Goal: Task Accomplishment & Management: Use online tool/utility

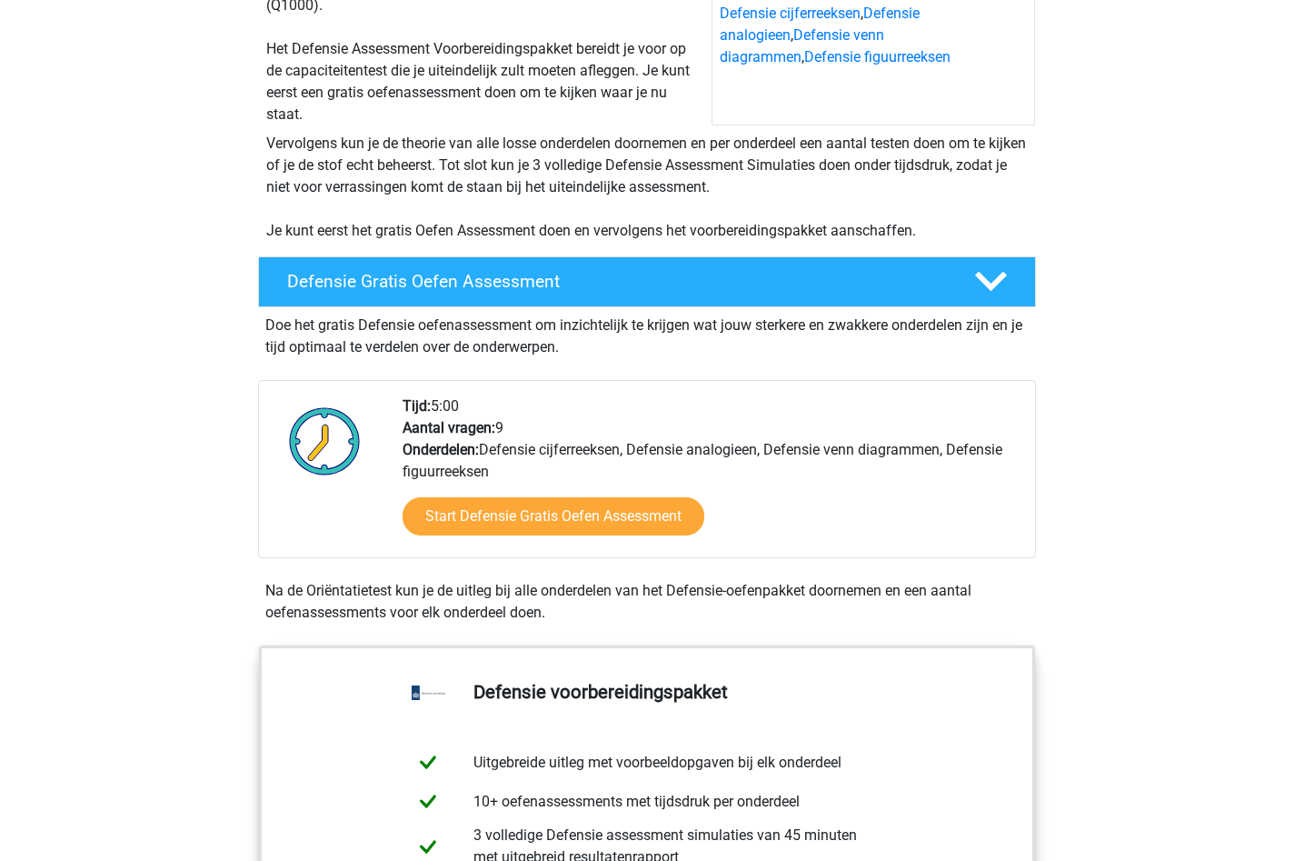
scroll to position [273, 0]
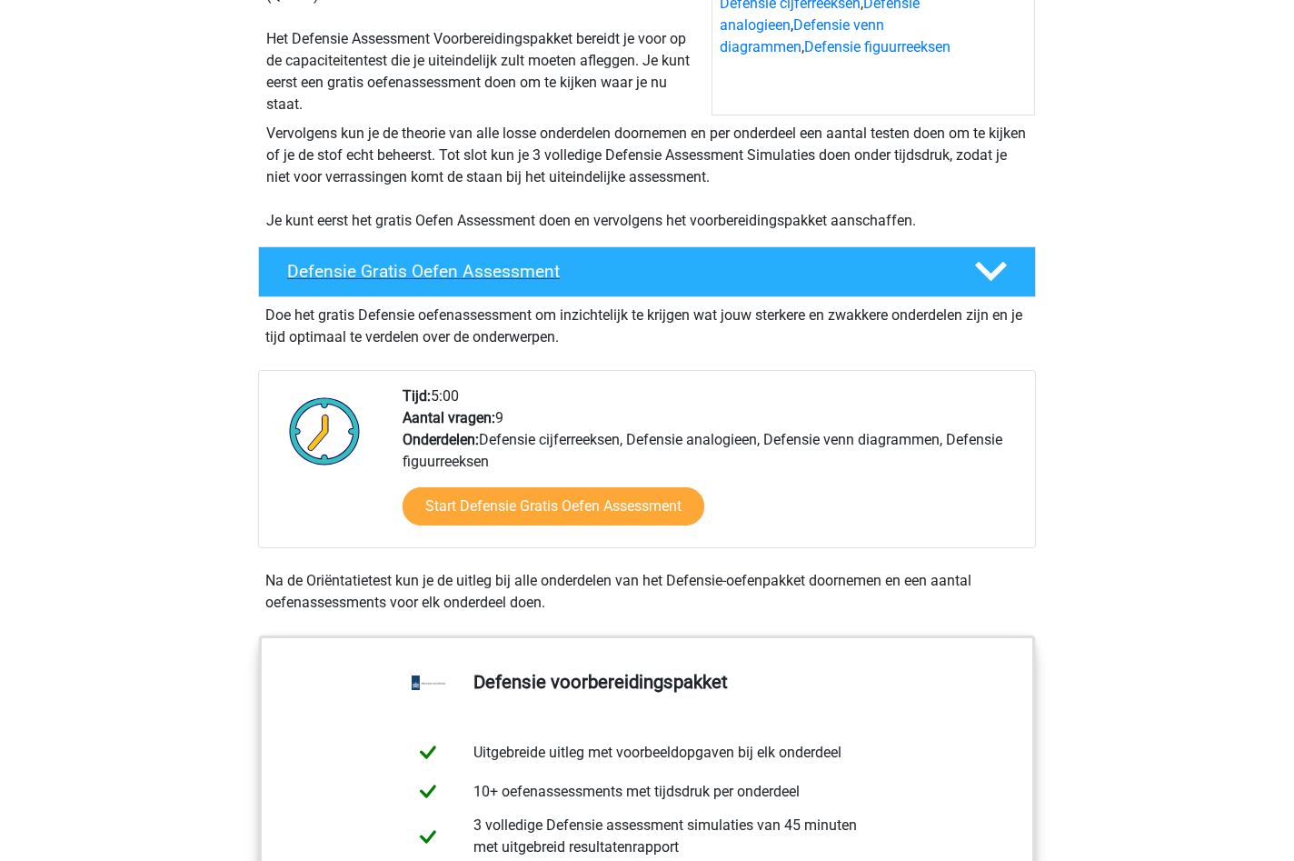
click at [521, 270] on h4 "Defensie Gratis Oefen Assessment" at bounding box center [616, 271] width 658 height 21
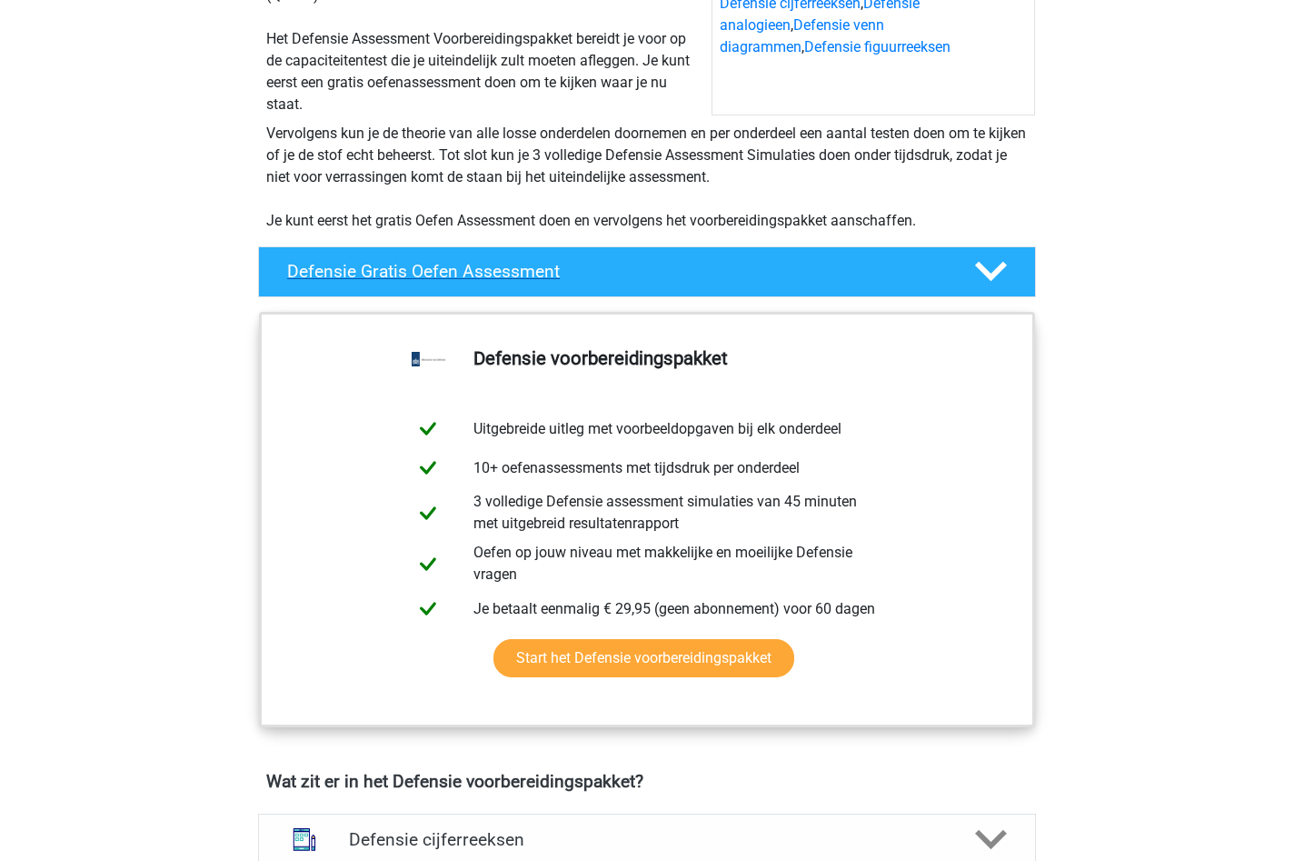
click at [521, 270] on h4 "Defensie Gratis Oefen Assessment" at bounding box center [616, 271] width 658 height 21
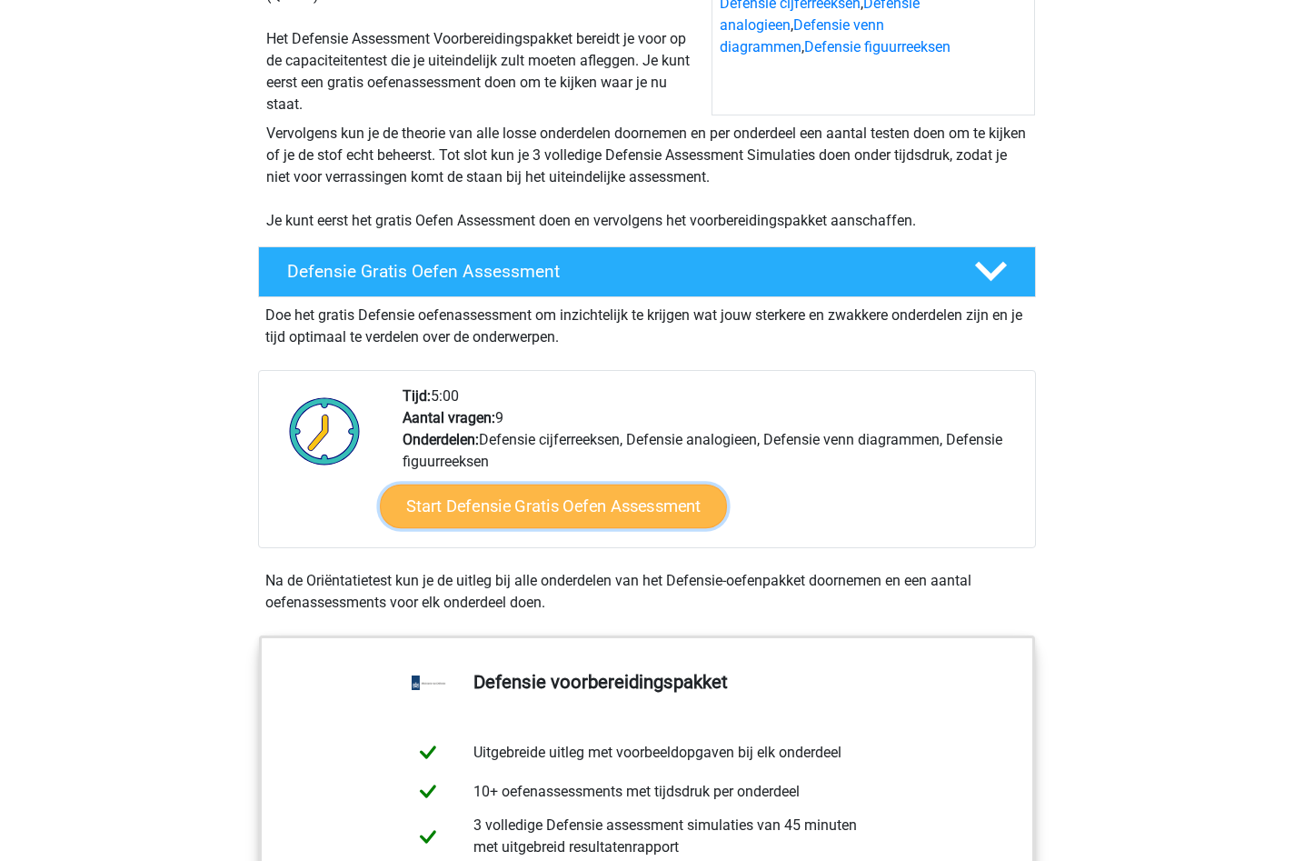
click at [514, 520] on link "Start Defensie Gratis Oefen Assessment" at bounding box center [553, 506] width 347 height 44
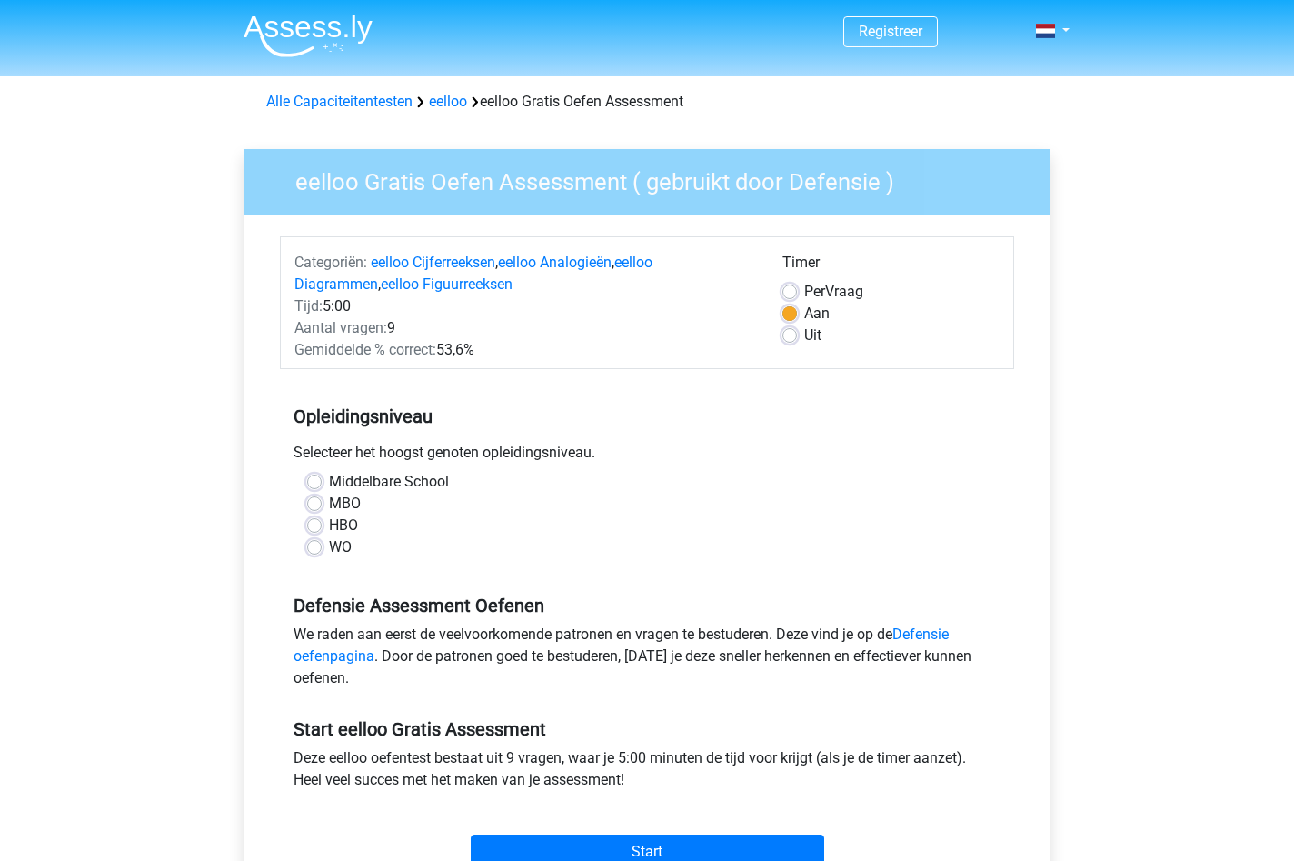
click at [344, 549] on label "WO" at bounding box center [340, 547] width 23 height 22
click at [322, 549] on input "WO" at bounding box center [314, 545] width 15 height 18
radio input "true"
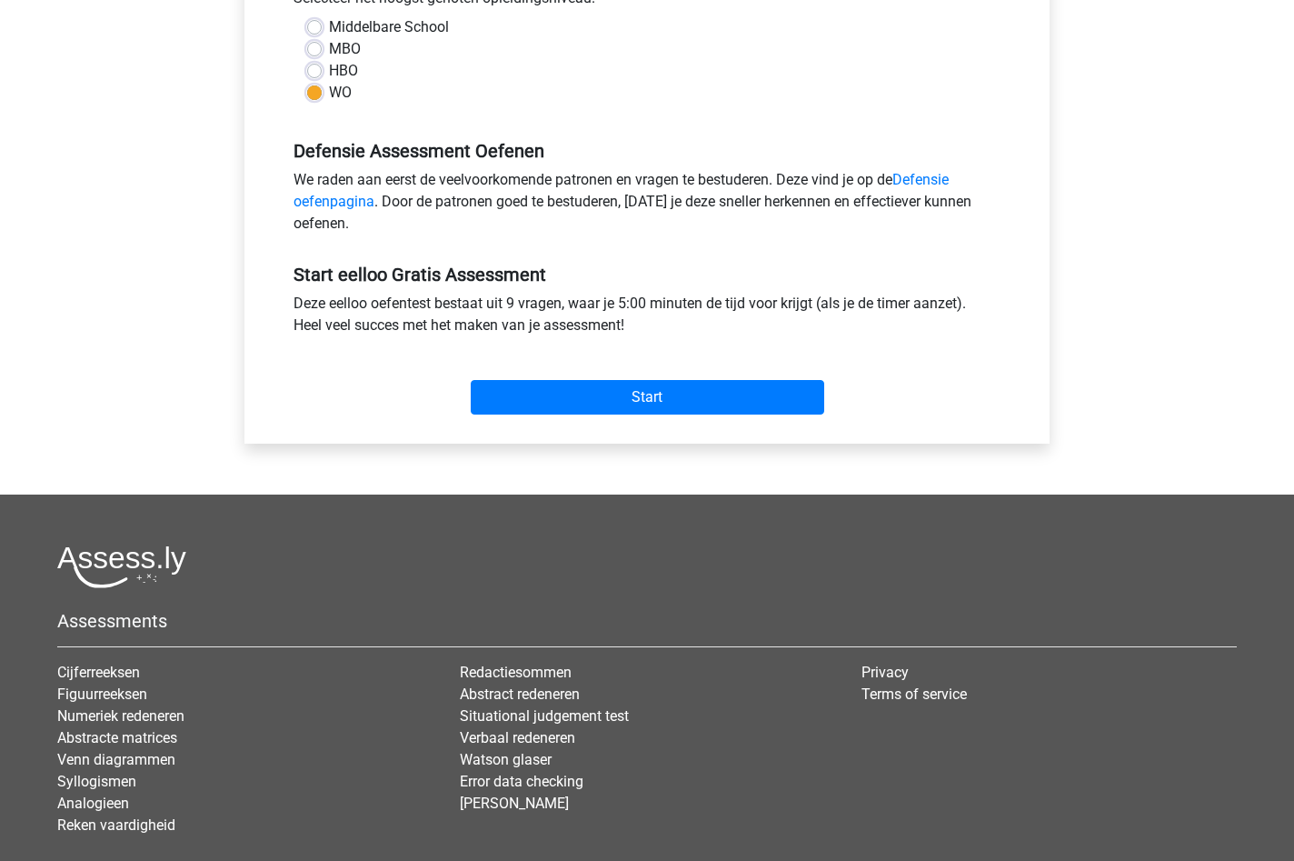
click at [649, 374] on div "Start" at bounding box center [647, 383] width 734 height 64
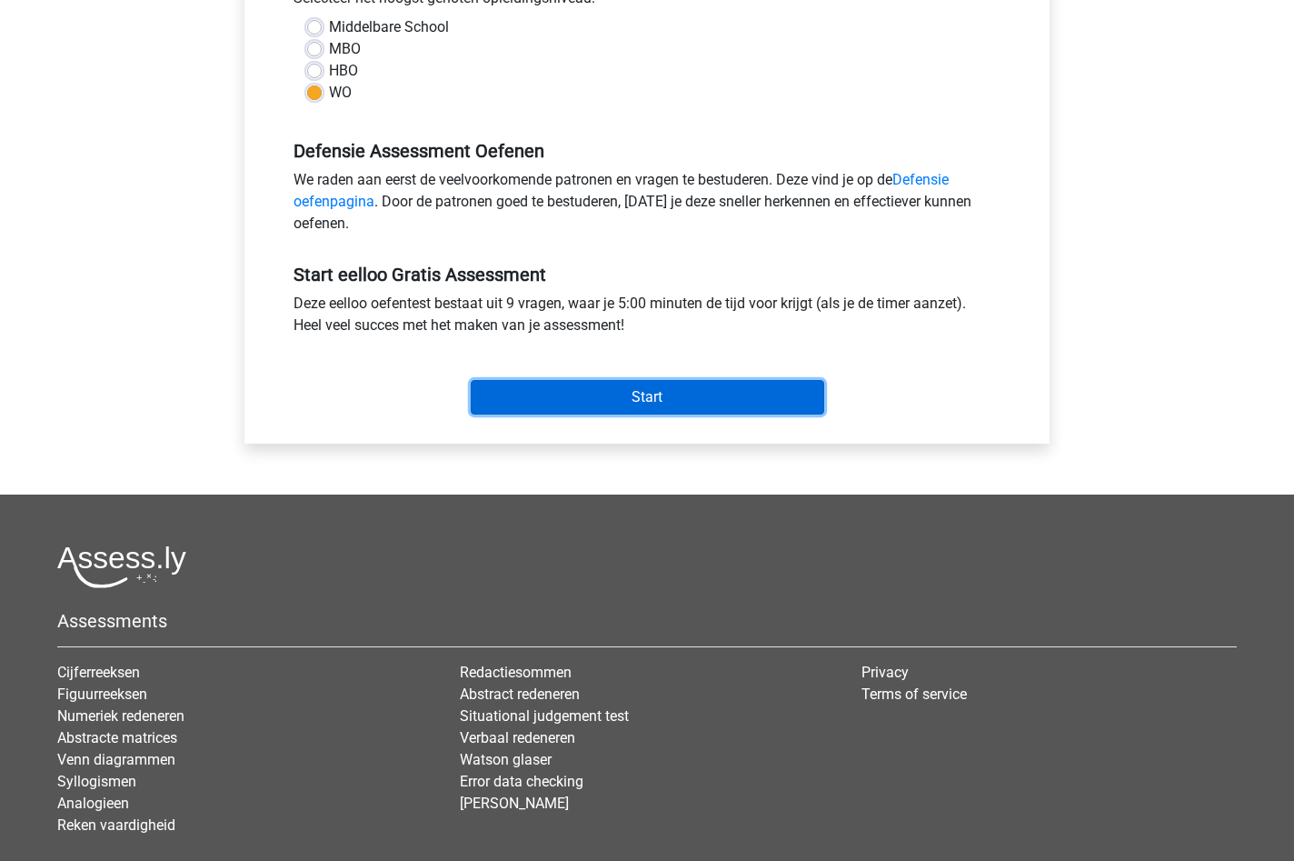
click at [648, 384] on input "Start" at bounding box center [648, 397] width 354 height 35
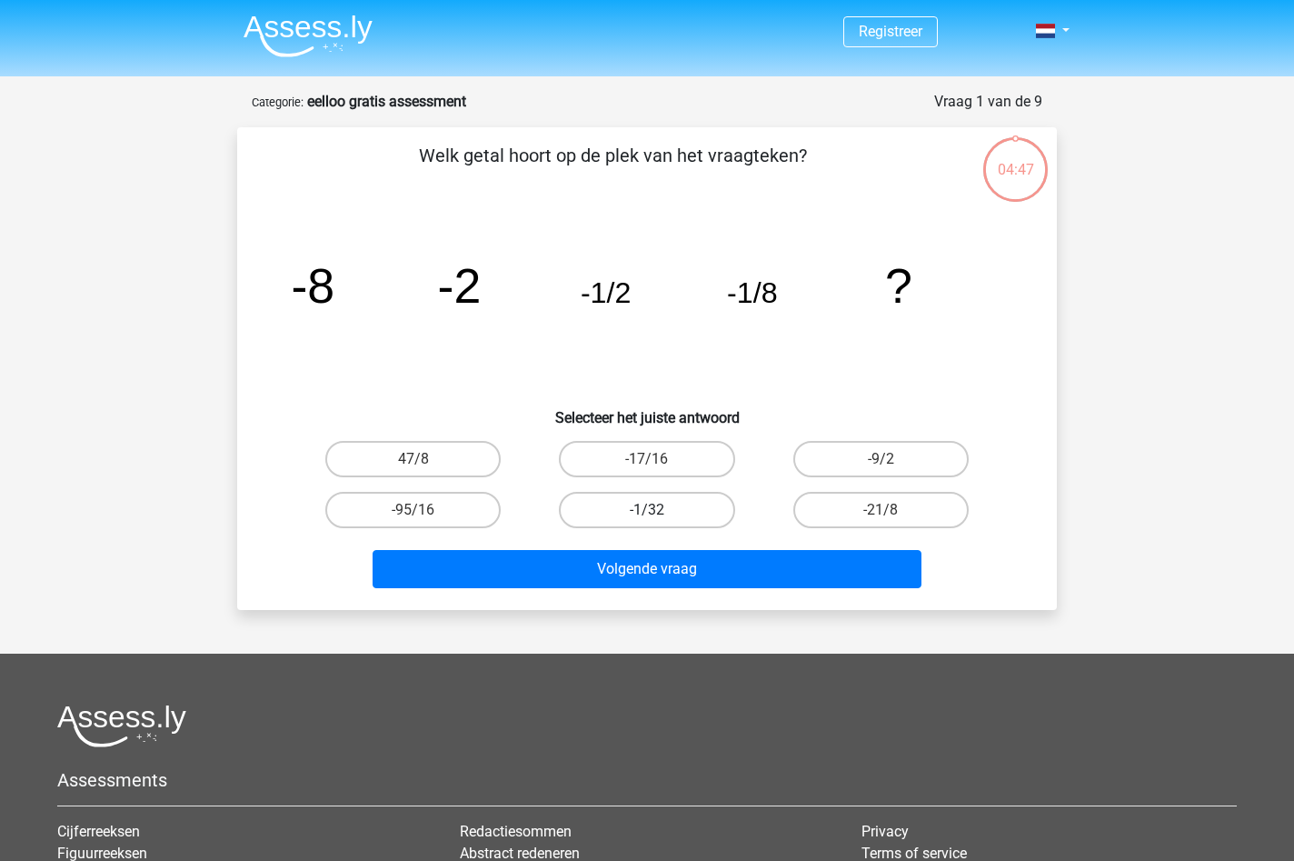
click at [687, 521] on label "-1/32" at bounding box center [646, 510] width 175 height 36
click at [659, 521] on input "-1/32" at bounding box center [653, 516] width 12 height 12
radio input "true"
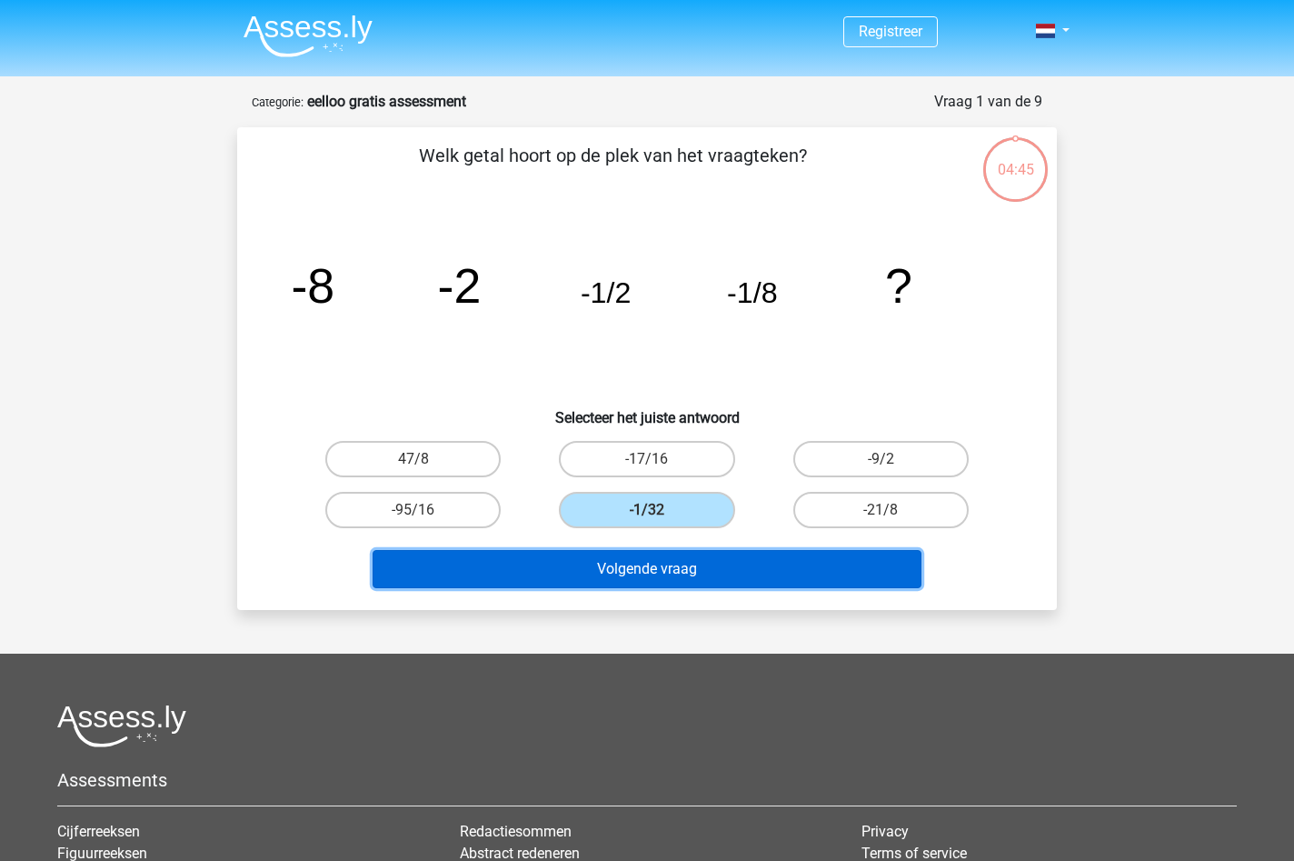
click at [663, 573] on button "Volgende vraag" at bounding box center [648, 569] width 550 height 38
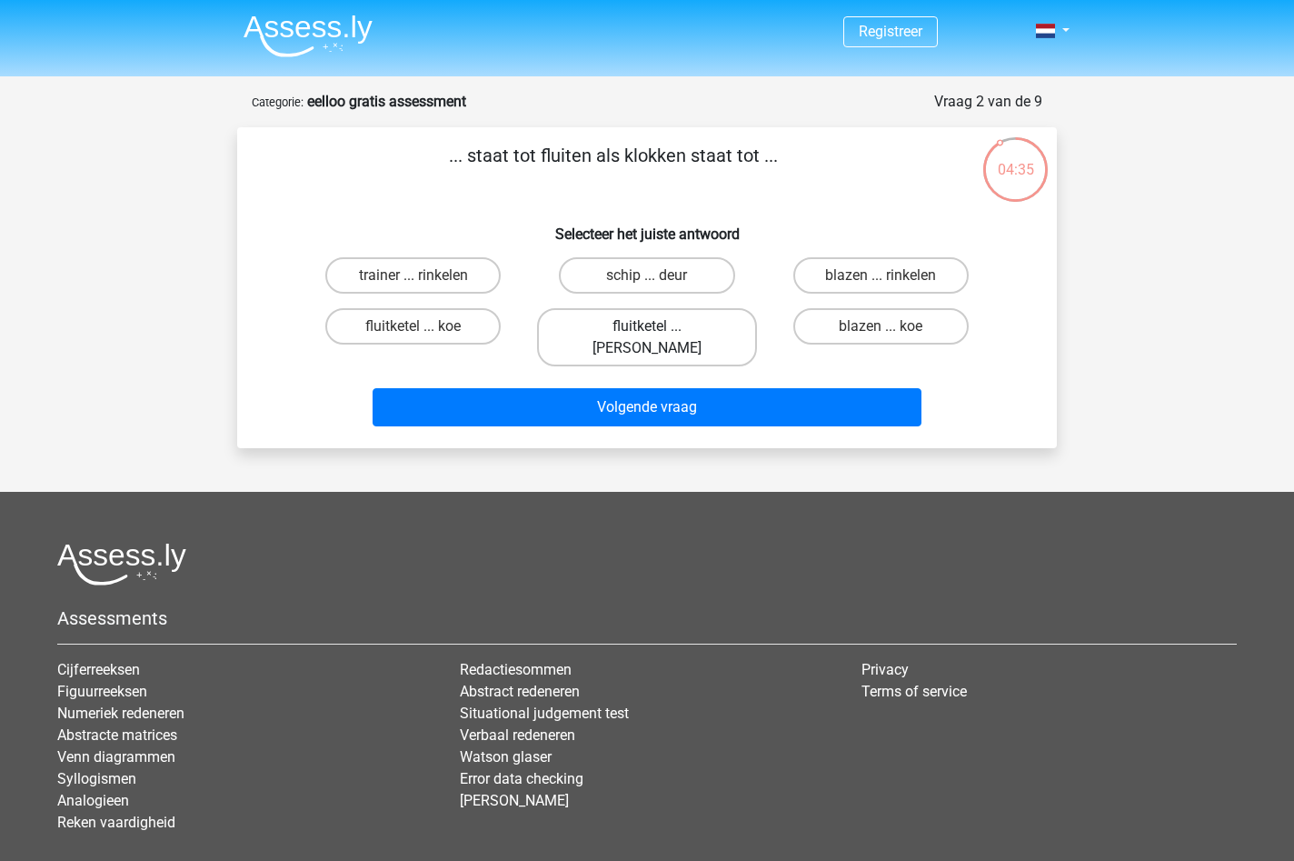
click at [620, 336] on label "fluitketel ... luiden" at bounding box center [646, 337] width 219 height 58
click at [647, 336] on input "fluitketel ... luiden" at bounding box center [653, 332] width 12 height 12
radio input "true"
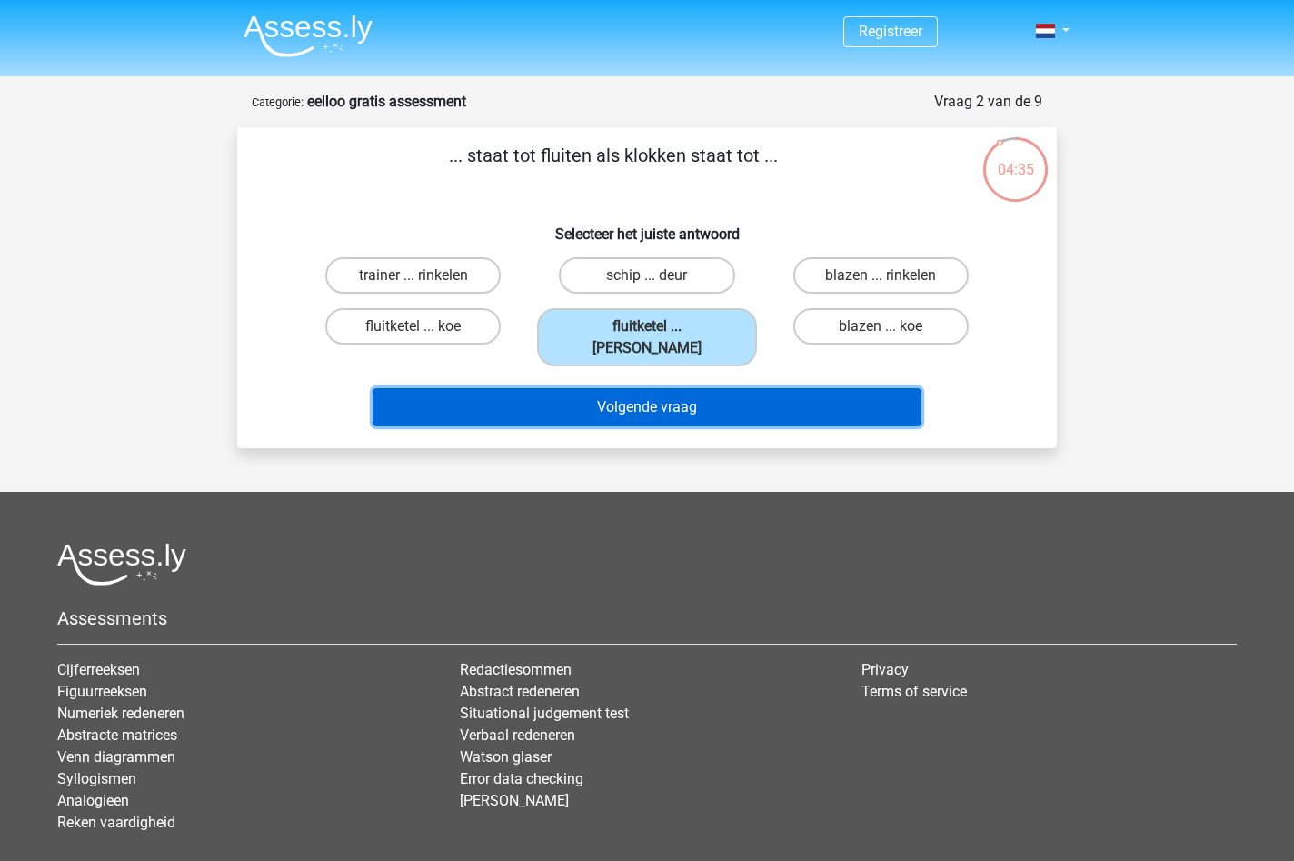
click at [616, 388] on button "Volgende vraag" at bounding box center [648, 407] width 550 height 38
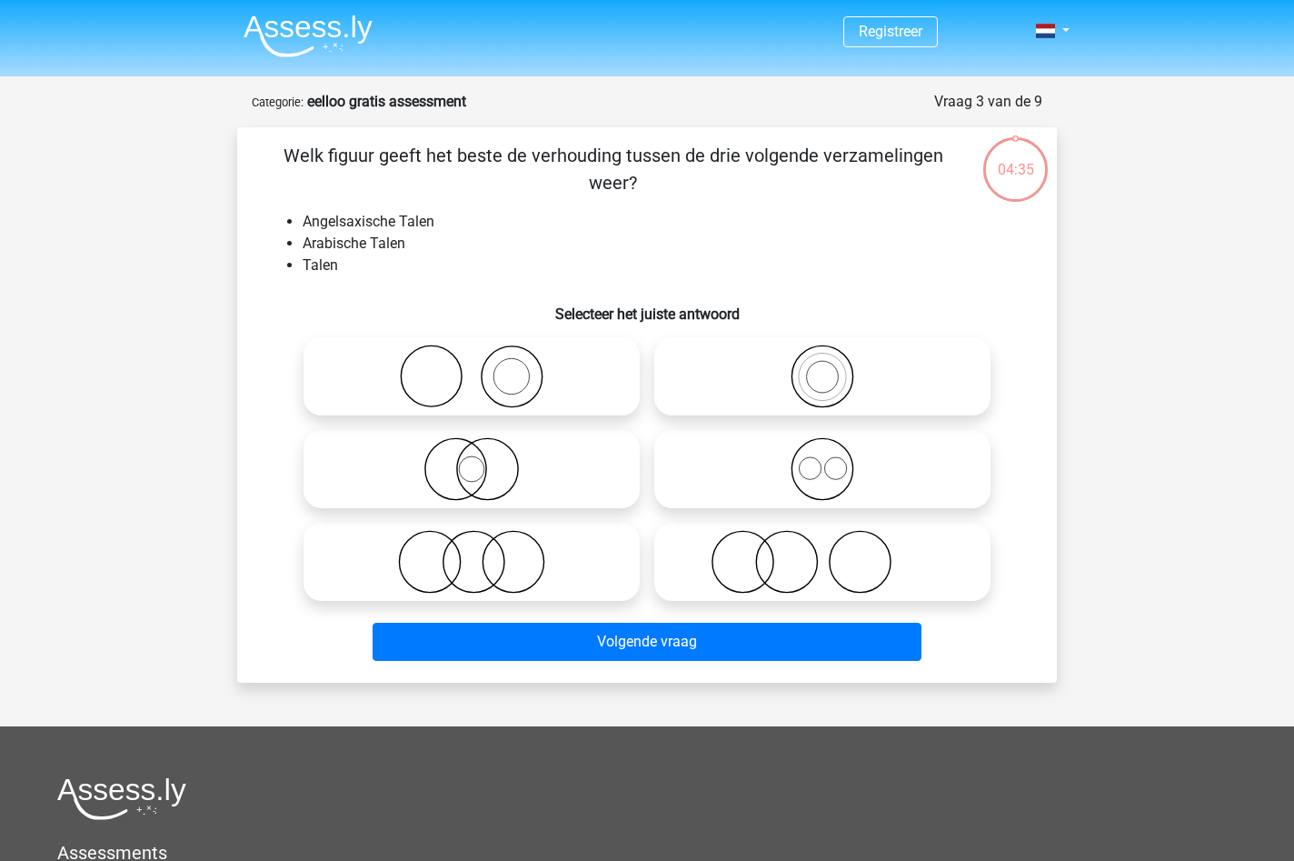
scroll to position [91, 0]
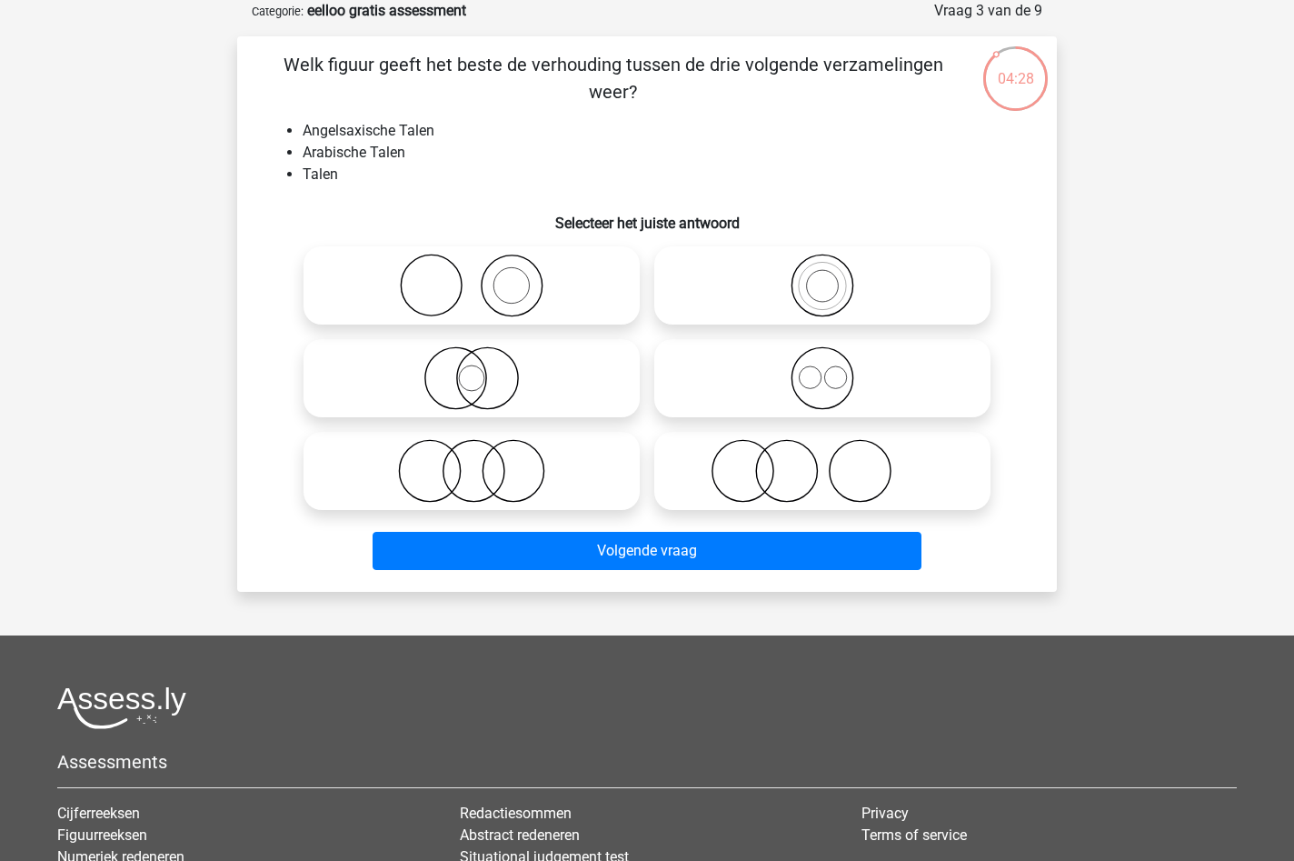
click at [820, 370] on icon at bounding box center [823, 378] width 322 height 64
click at [823, 369] on input "radio" at bounding box center [829, 363] width 12 height 12
radio input "true"
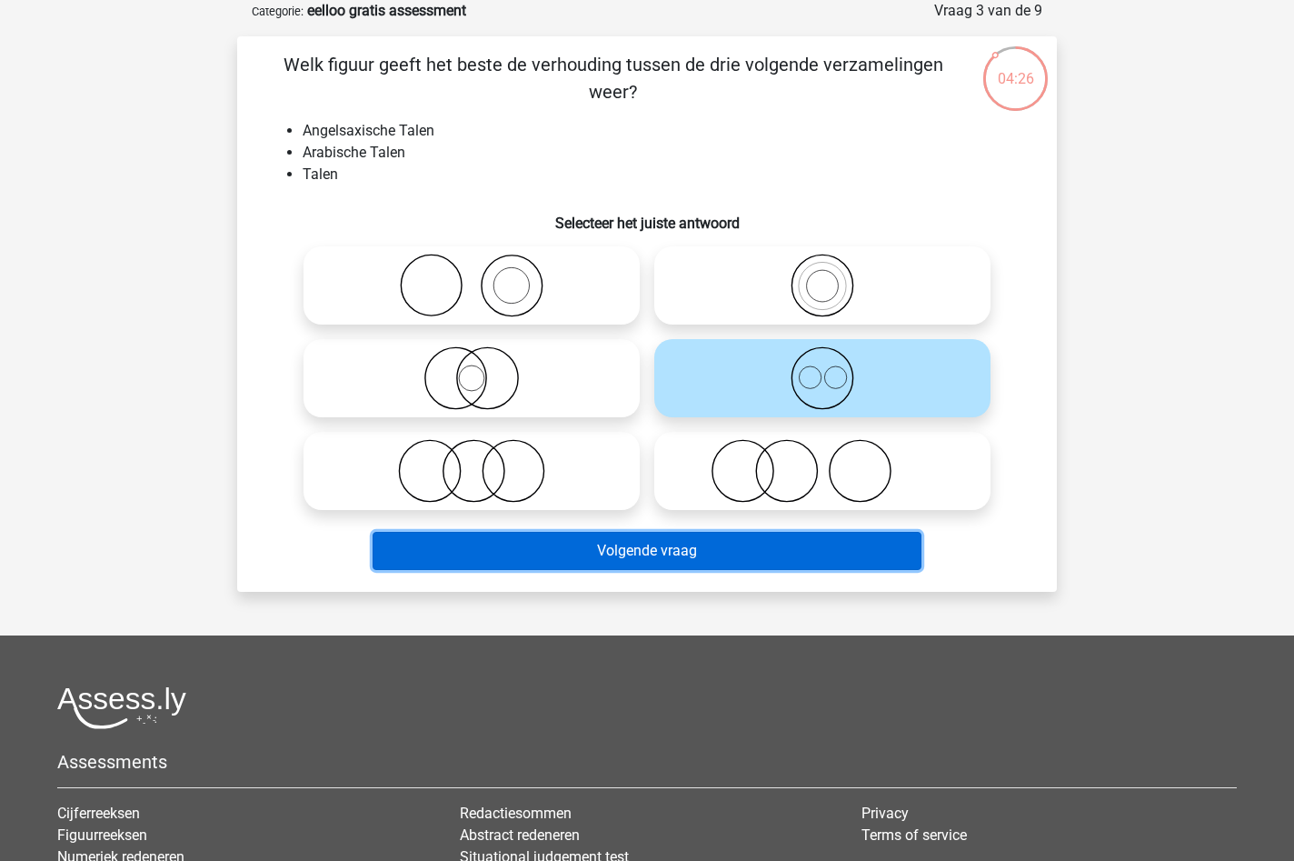
click at [736, 541] on button "Volgende vraag" at bounding box center [648, 551] width 550 height 38
